Goal: Transaction & Acquisition: Purchase product/service

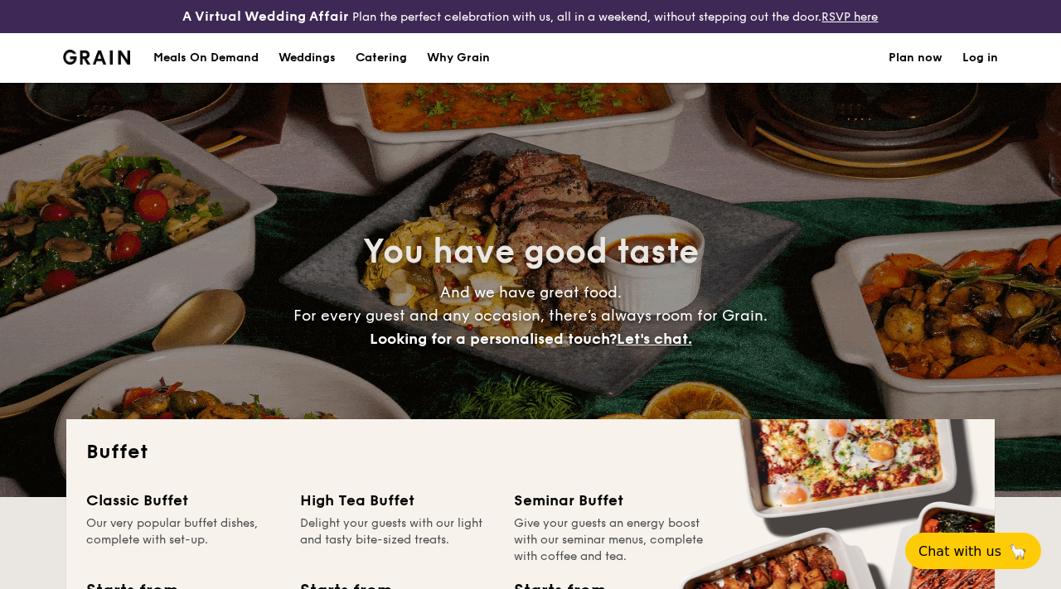
select select
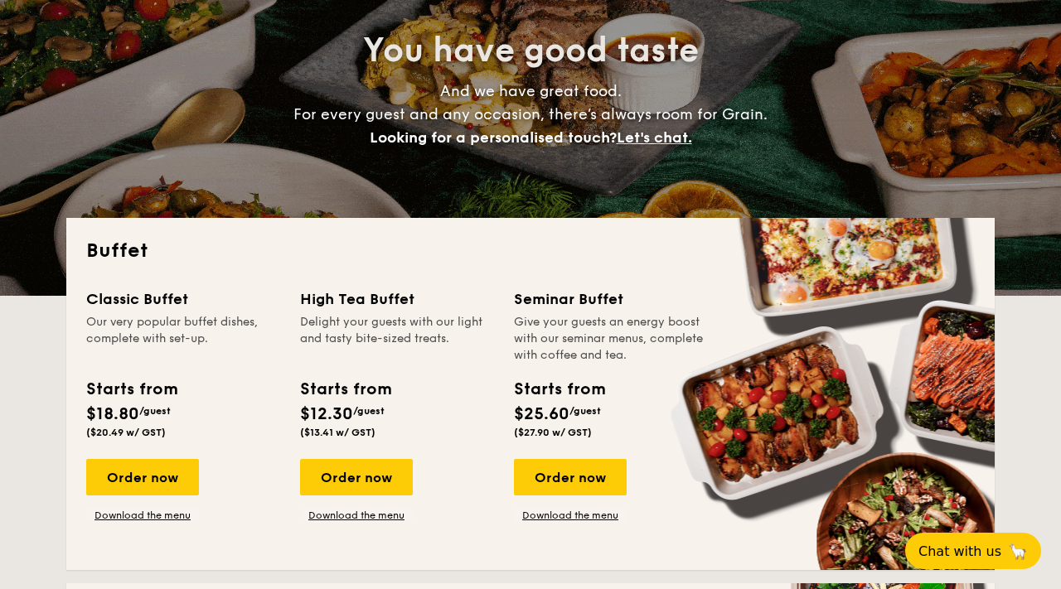
scroll to position [225, 0]
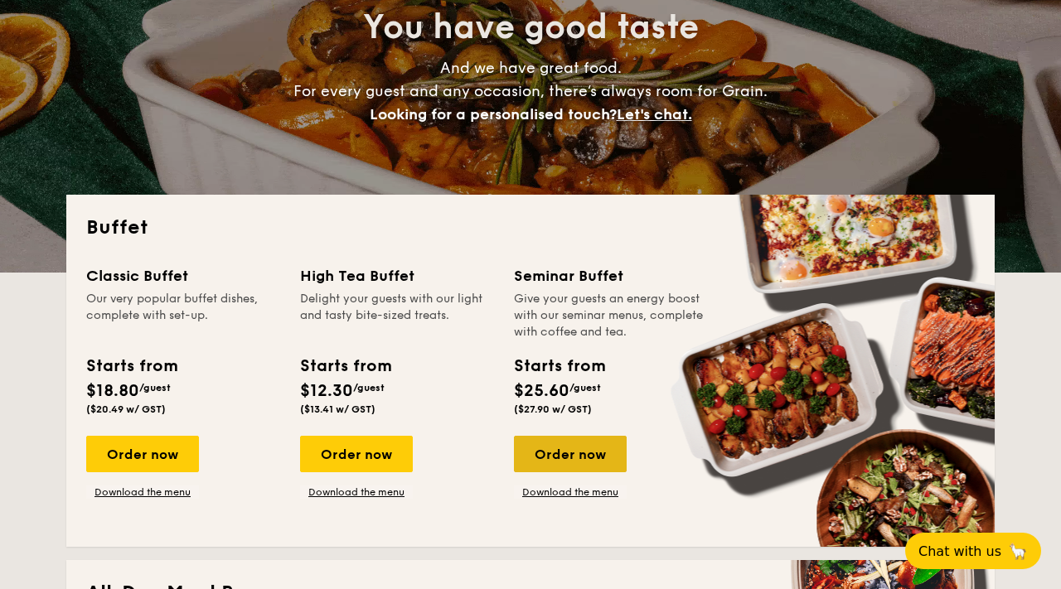
click at [575, 455] on div "Order now" at bounding box center [570, 454] width 113 height 36
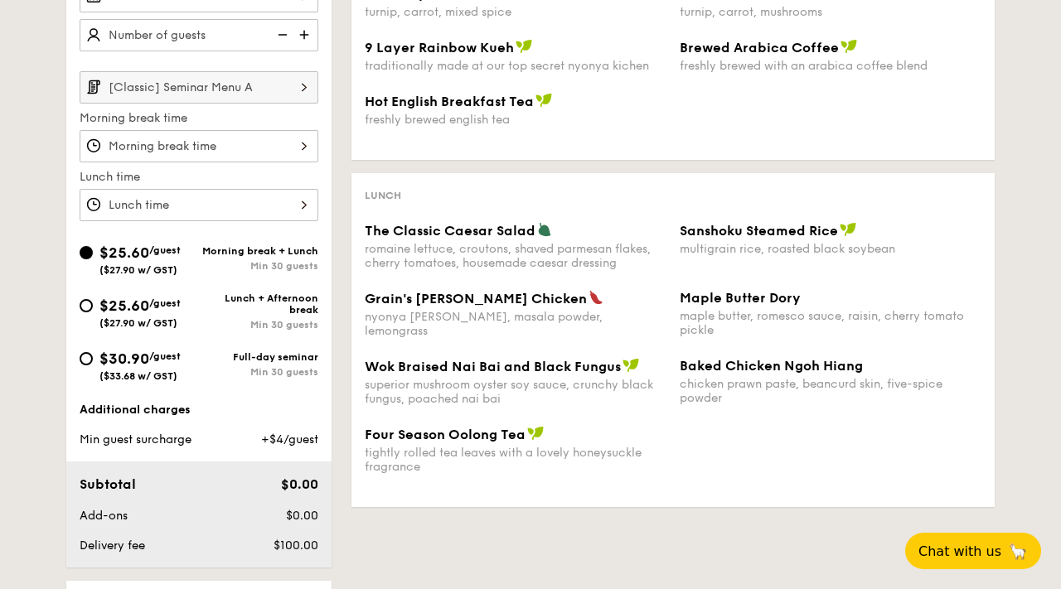
scroll to position [505, 0]
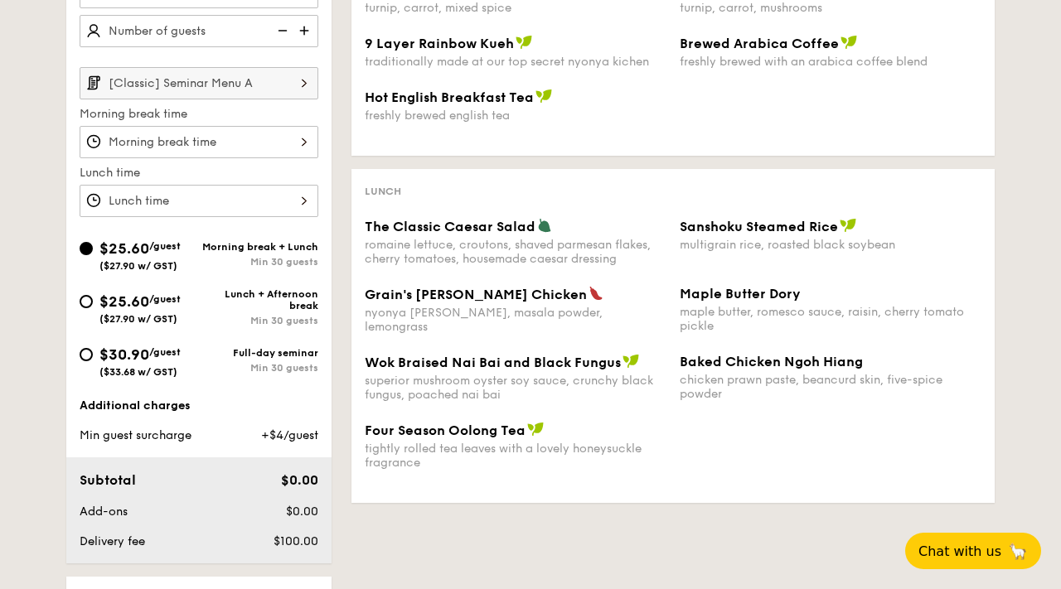
select select
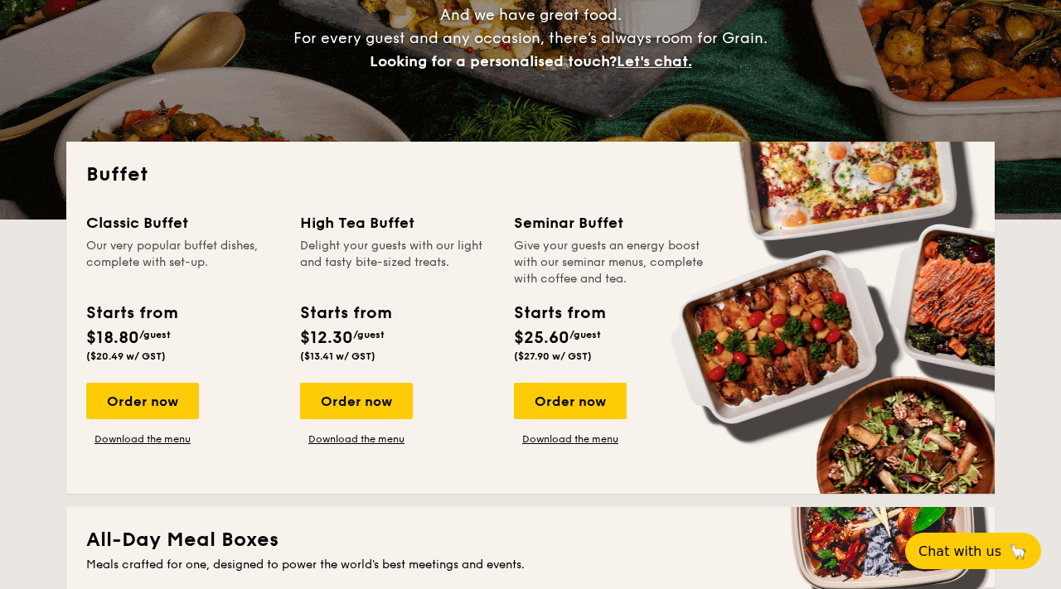
scroll to position [272, 0]
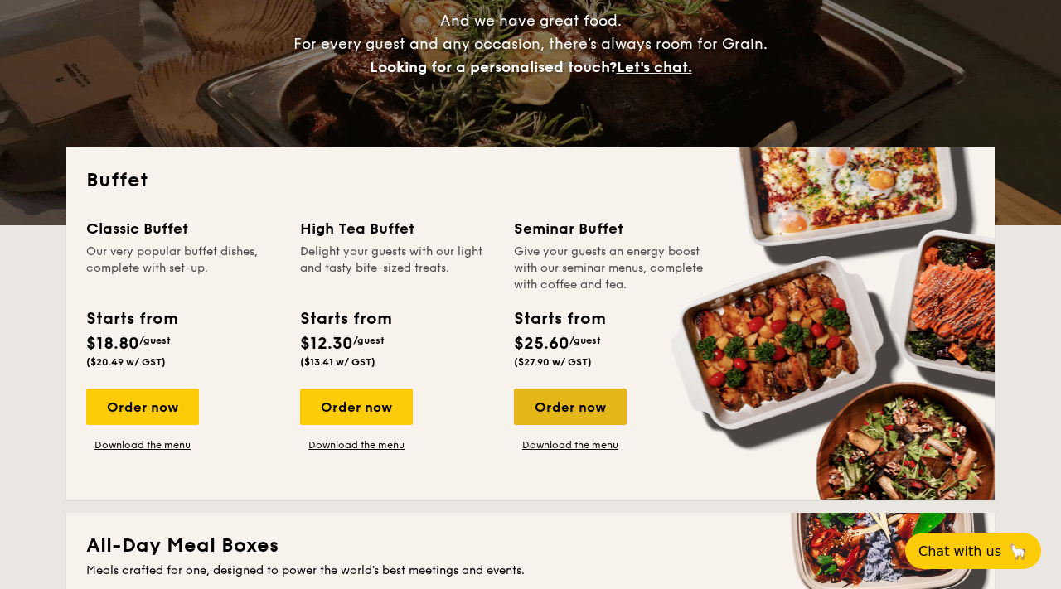
click at [594, 393] on div "Order now" at bounding box center [570, 407] width 113 height 36
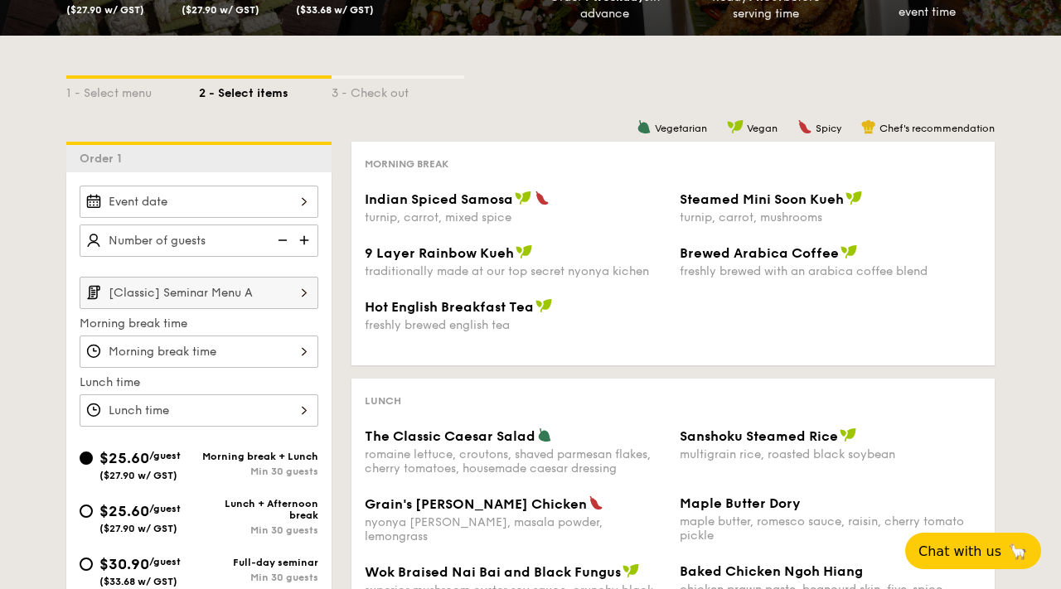
scroll to position [374, 0]
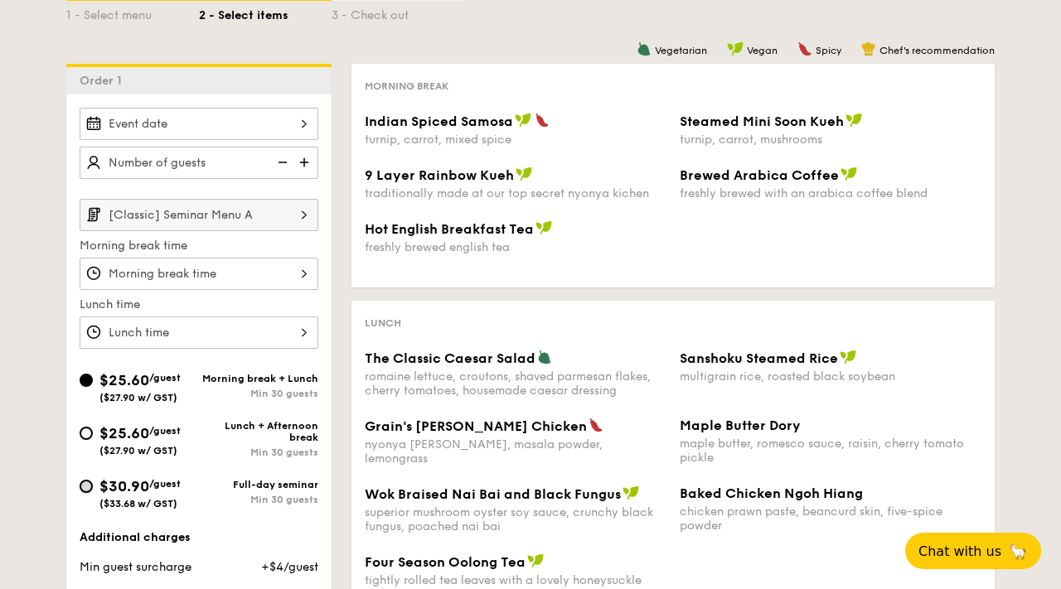
click at [92, 487] on input "$30.90 /guest ($33.68 w/ GST) Full-day seminar Min 30 guests" at bounding box center [86, 486] width 13 height 13
radio input "true"
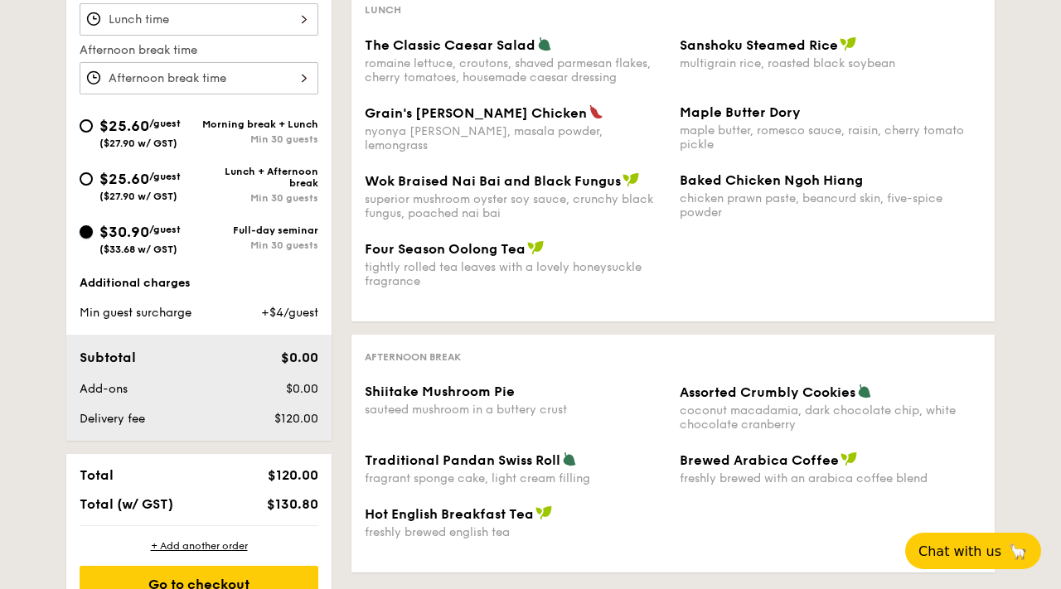
scroll to position [700, 0]
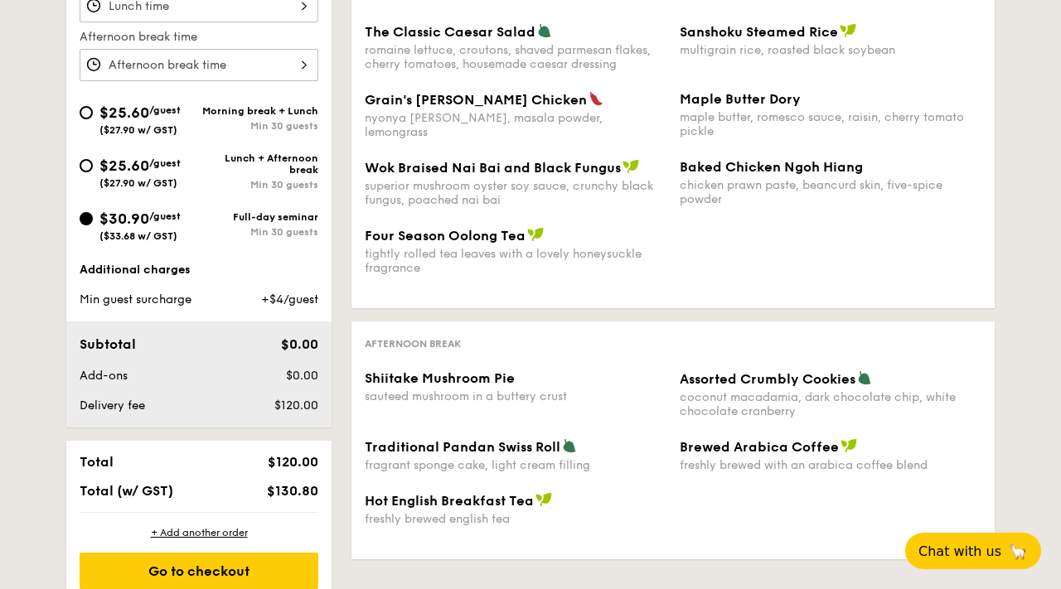
select select
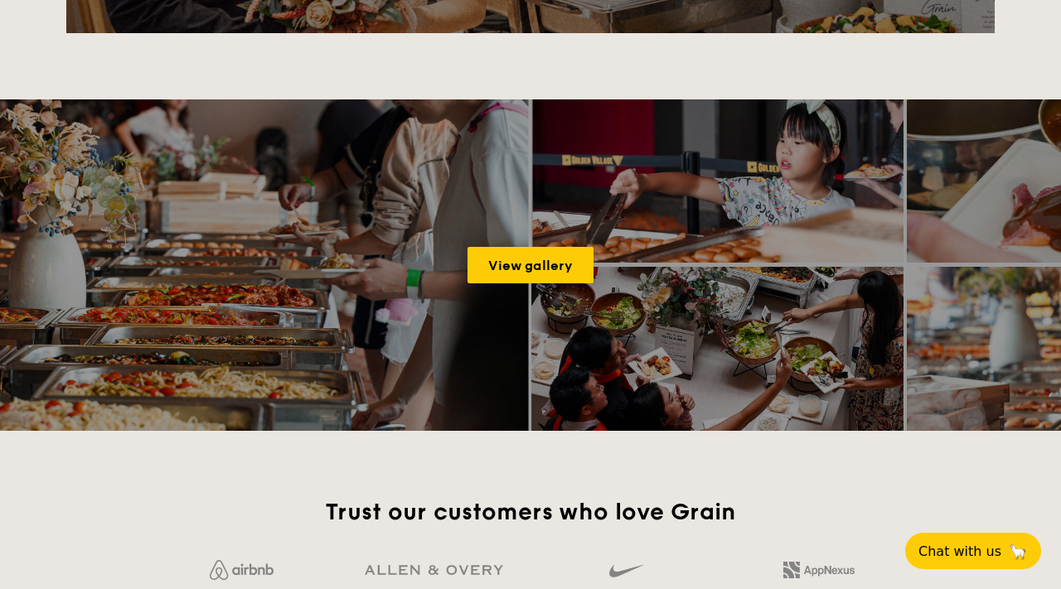
scroll to position [305, 0]
